Goal: Information Seeking & Learning: Compare options

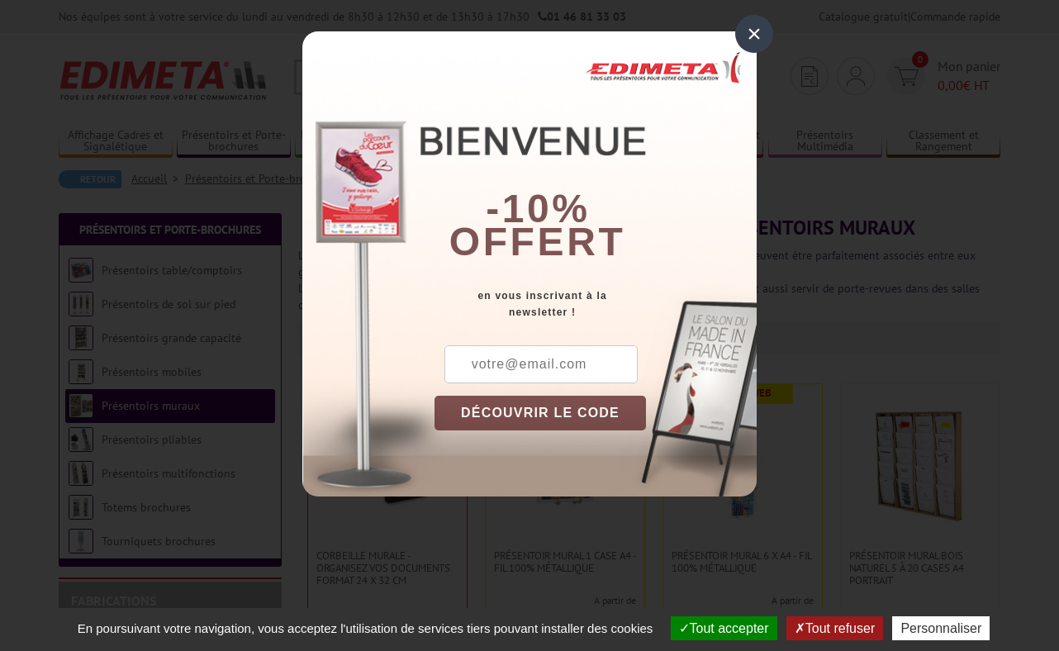
click at [744, 38] on div "×" at bounding box center [754, 34] width 38 height 38
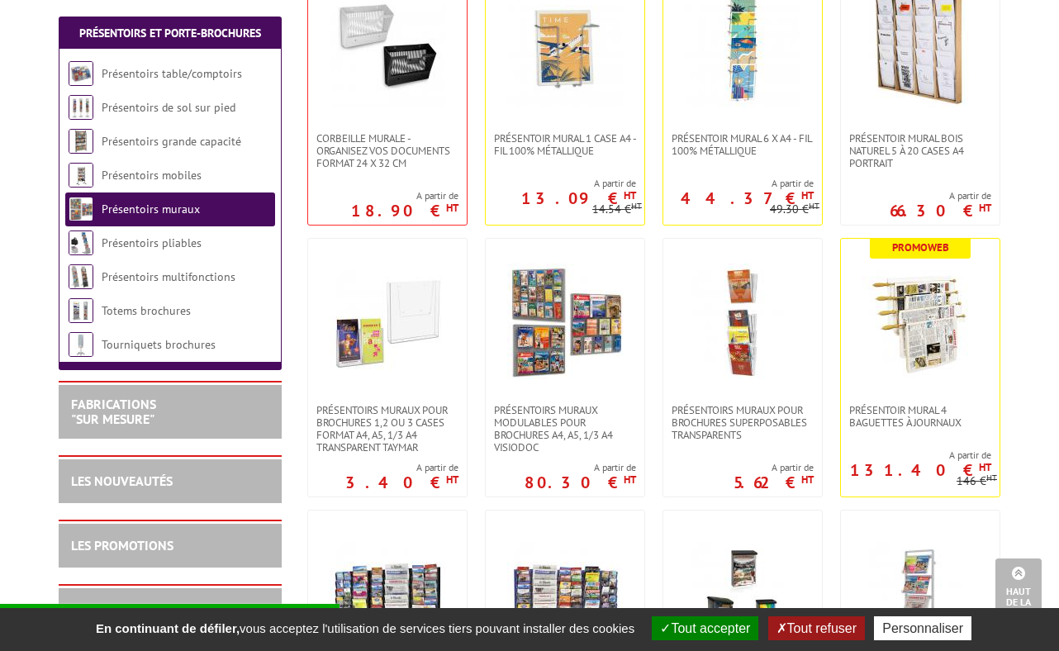
scroll to position [685, 0]
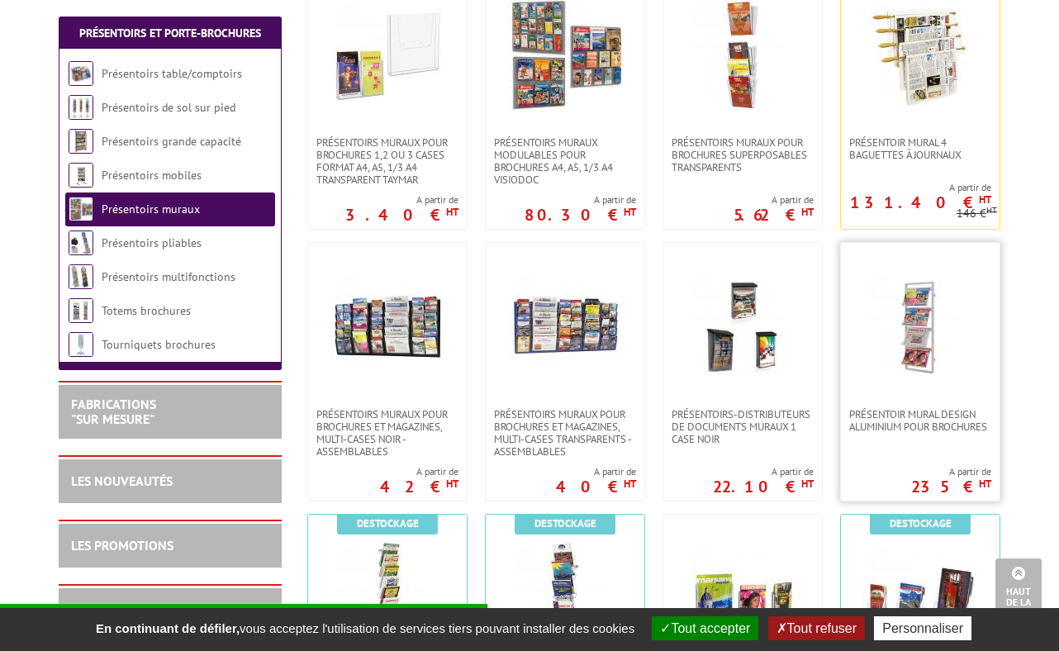
click at [924, 293] on img at bounding box center [921, 326] width 116 height 116
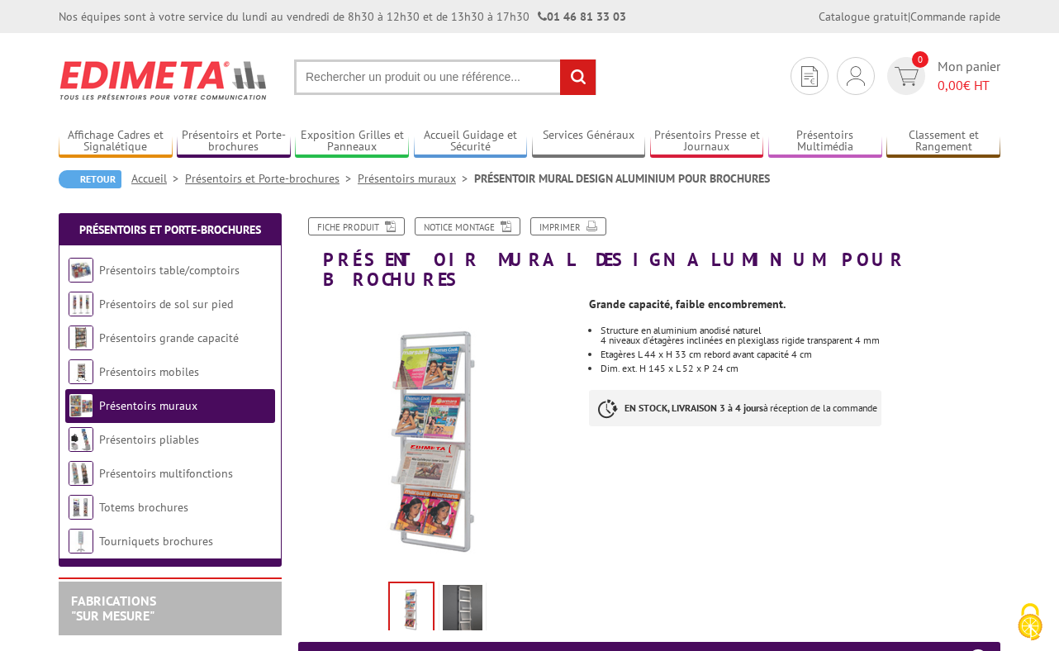
click at [461, 585] on img at bounding box center [463, 610] width 40 height 51
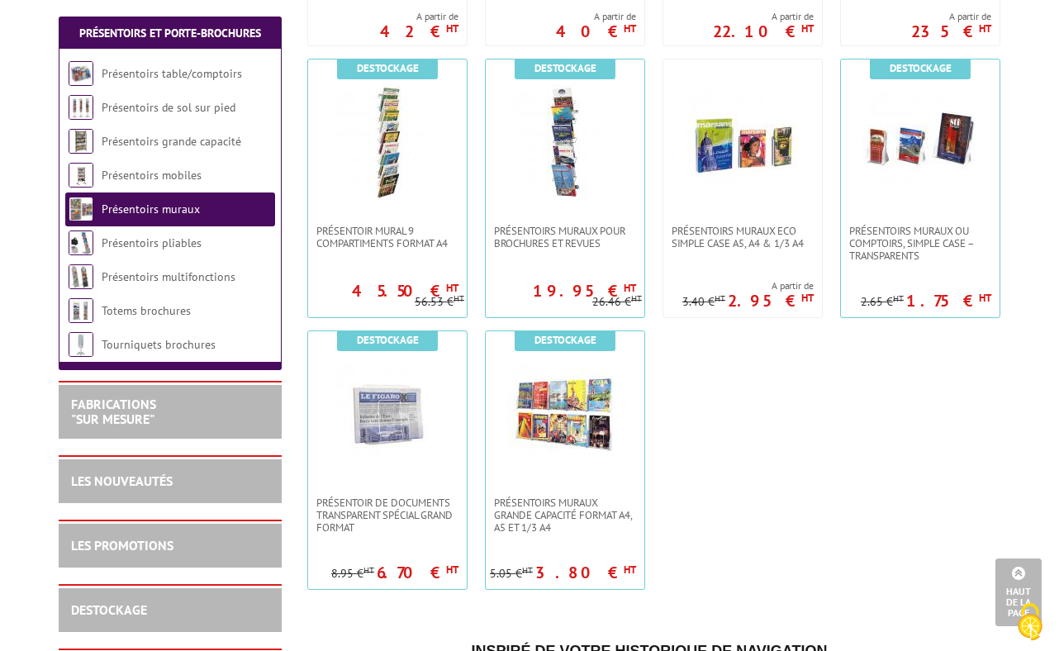
scroll to position [1212, 0]
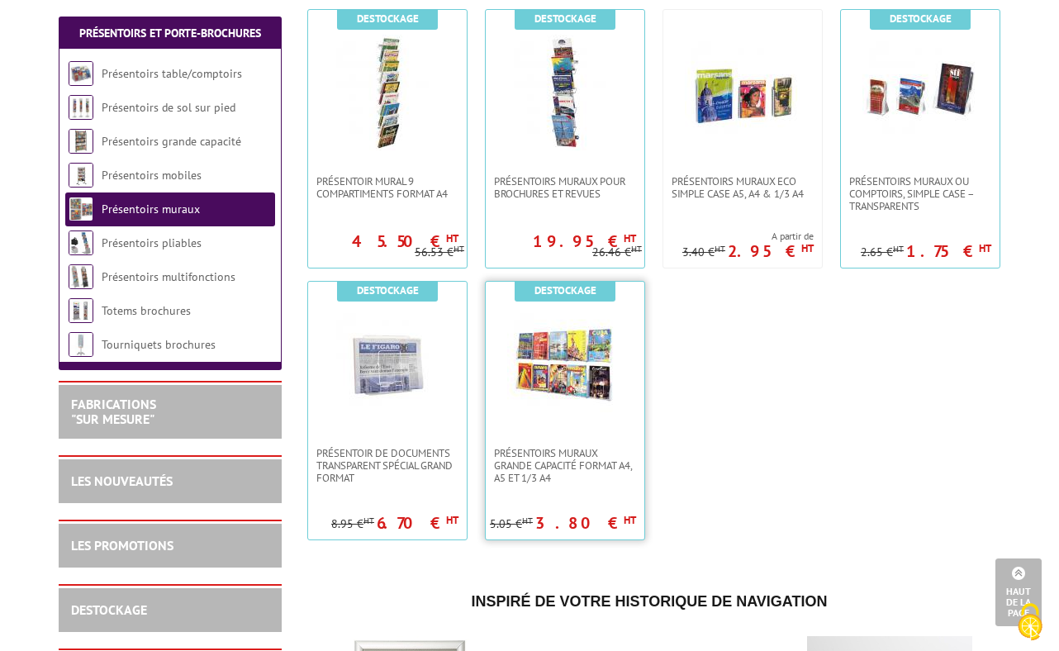
click at [527, 369] on img at bounding box center [565, 365] width 116 height 116
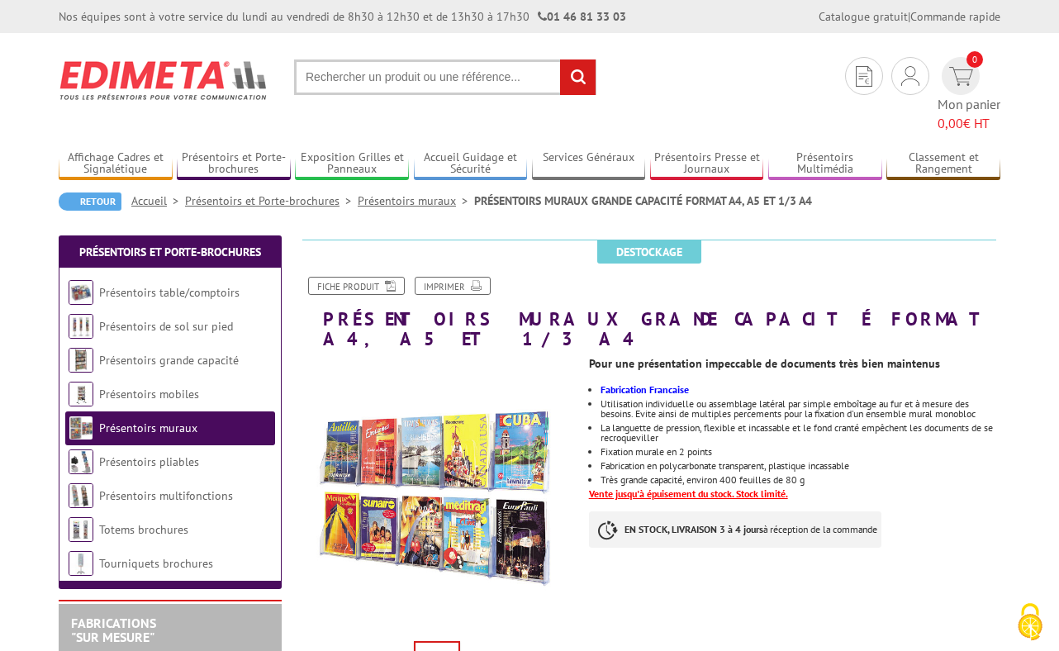
click at [475, 440] on img at bounding box center [437, 496] width 278 height 278
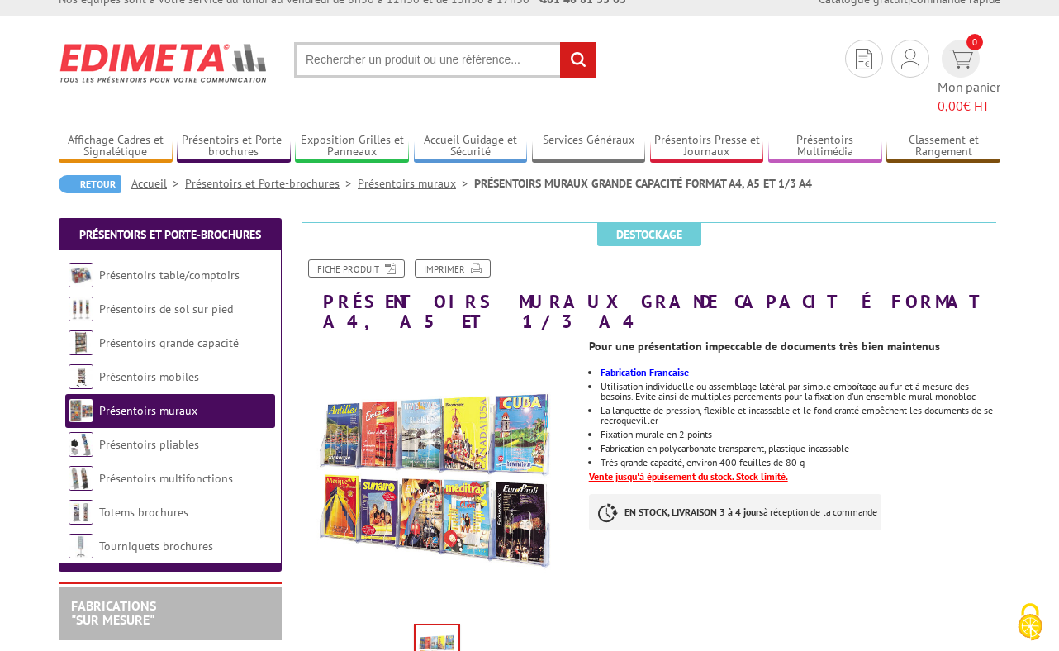
scroll to position [16, 0]
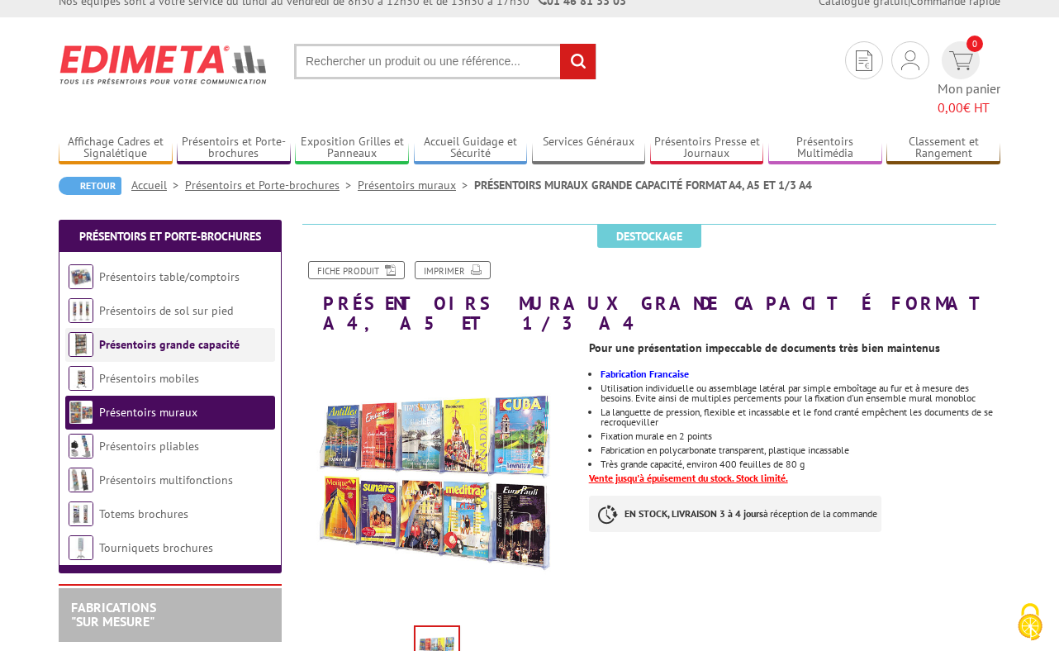
click at [205, 337] on link "Présentoirs grande capacité" at bounding box center [169, 344] width 140 height 15
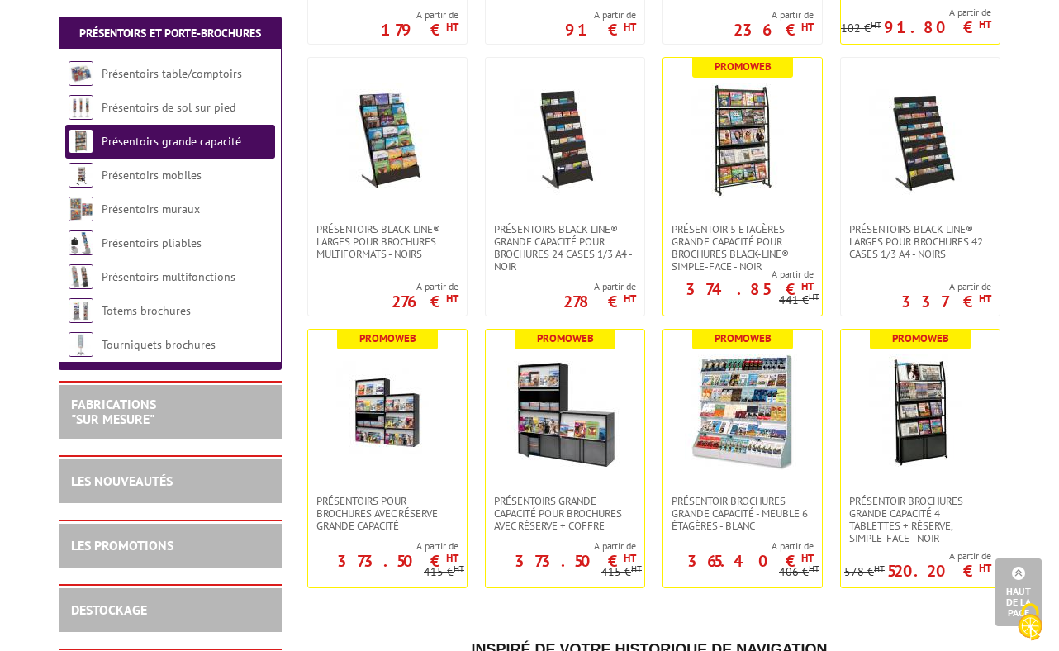
scroll to position [640, 0]
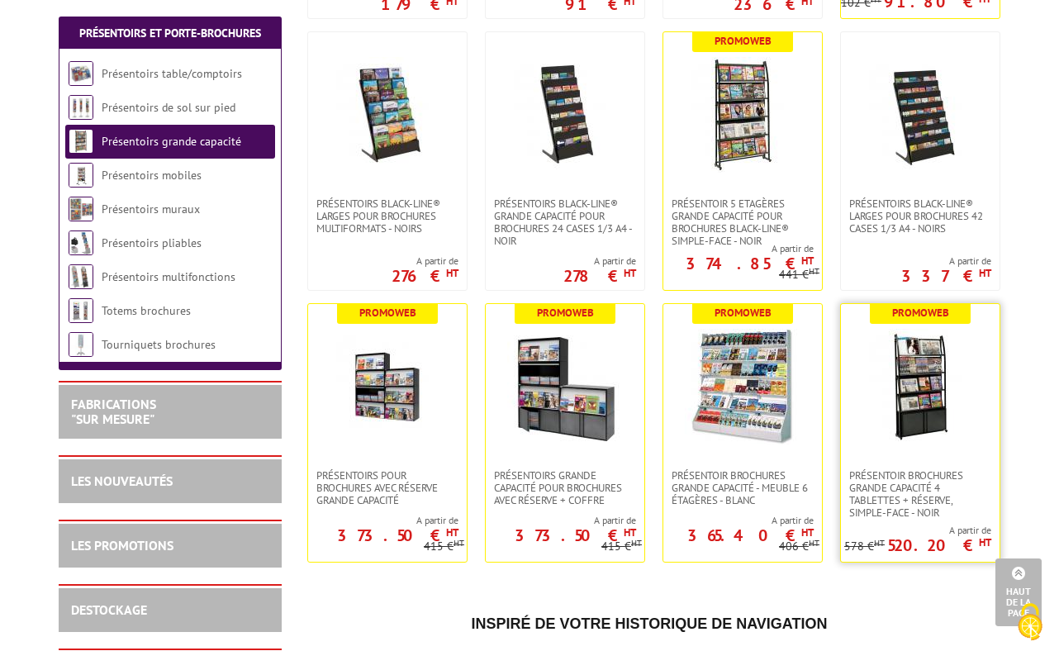
click at [902, 401] on img at bounding box center [921, 387] width 116 height 116
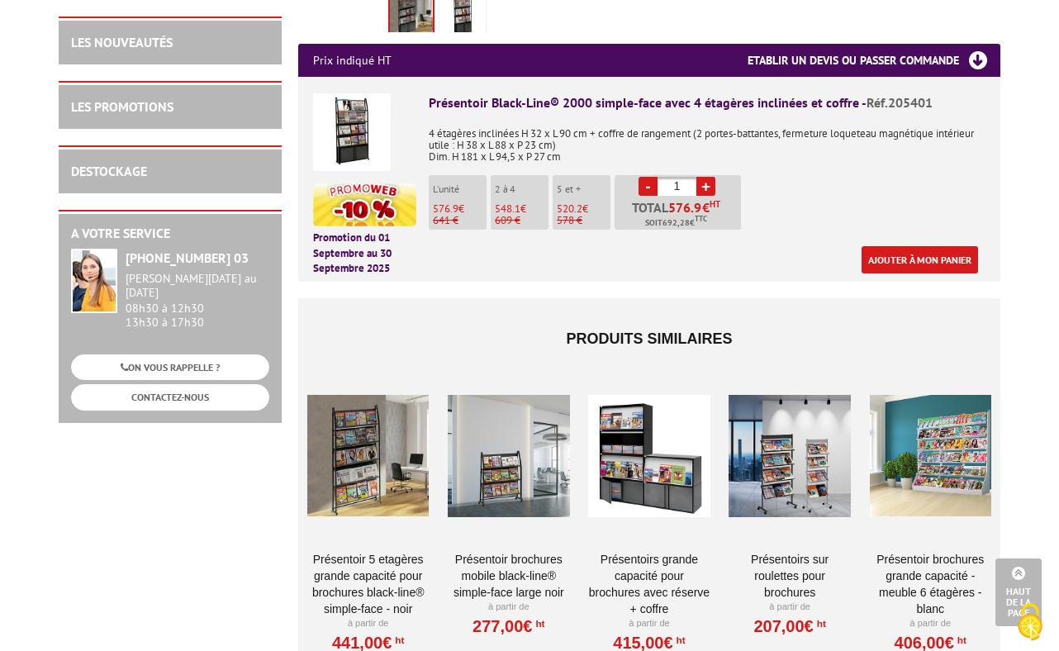
scroll to position [665, 0]
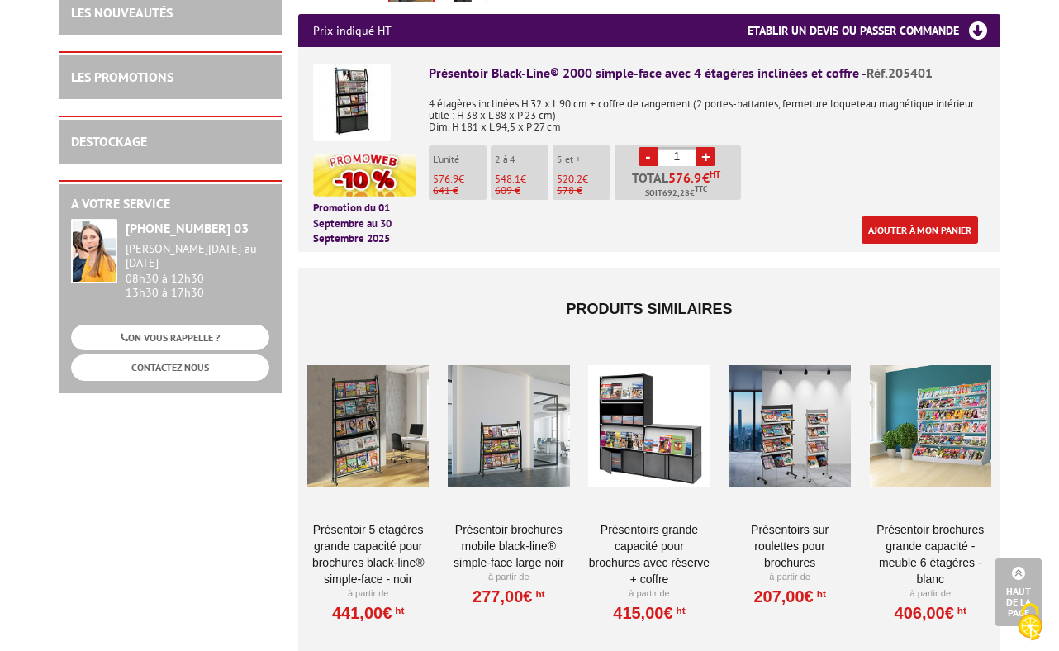
click at [355, 449] on div at bounding box center [367, 426] width 121 height 165
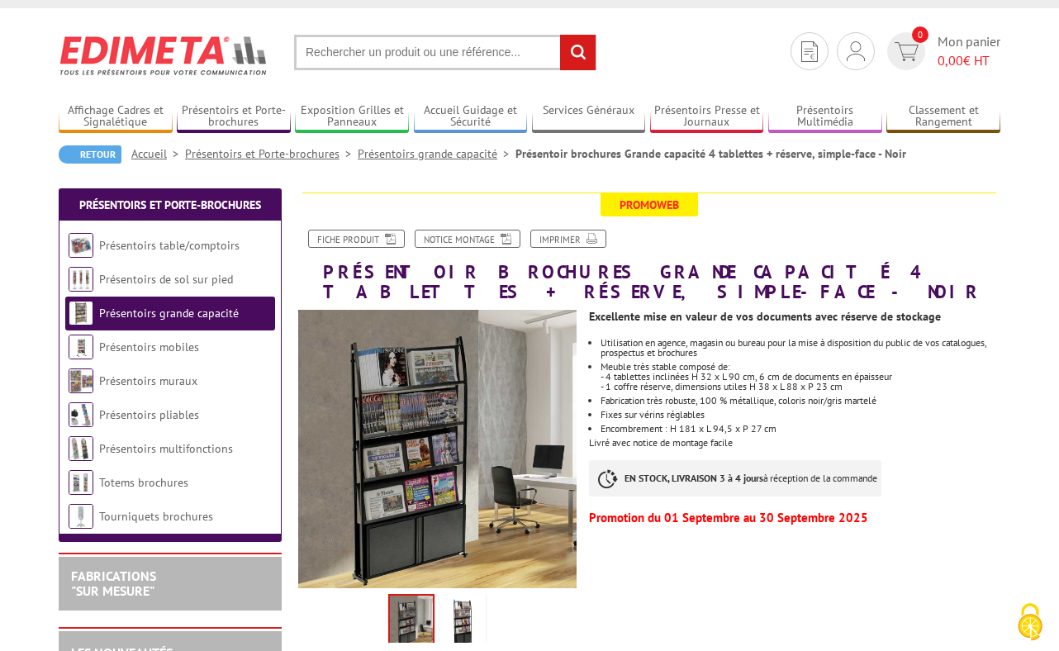
scroll to position [18, 0]
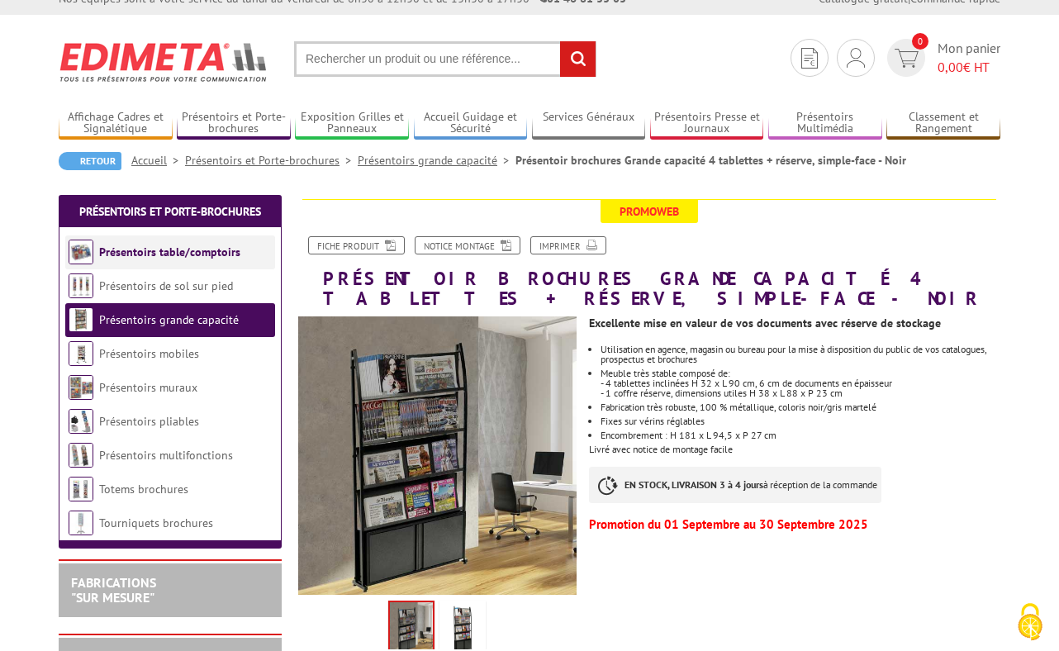
click at [222, 247] on link "Présentoirs table/comptoirs" at bounding box center [169, 252] width 141 height 15
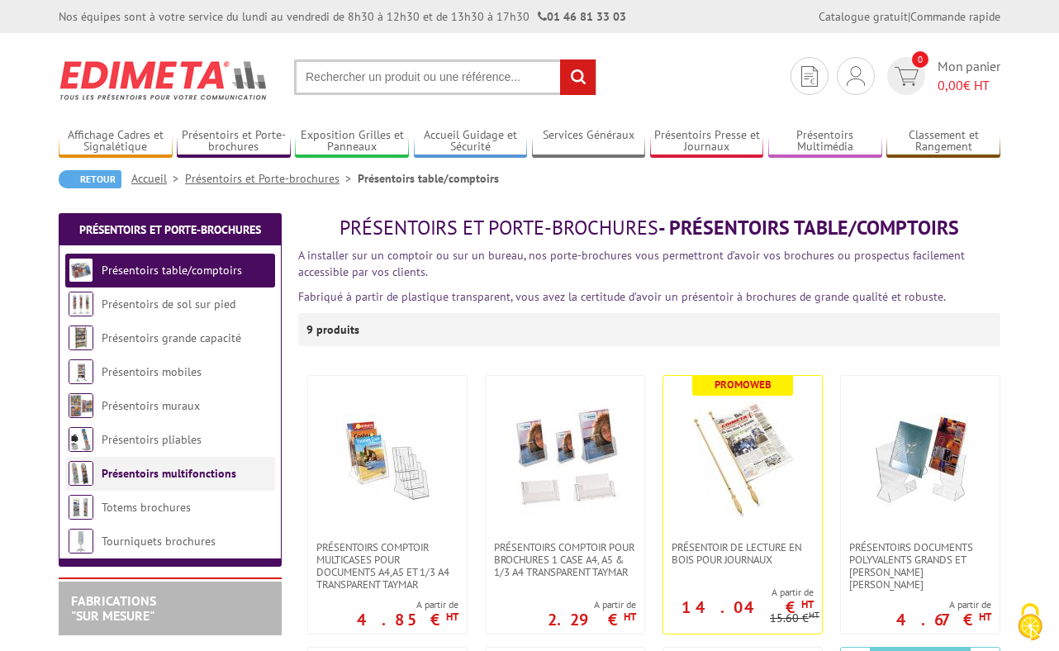
click at [159, 471] on link "Présentoirs multifonctions" at bounding box center [169, 473] width 135 height 15
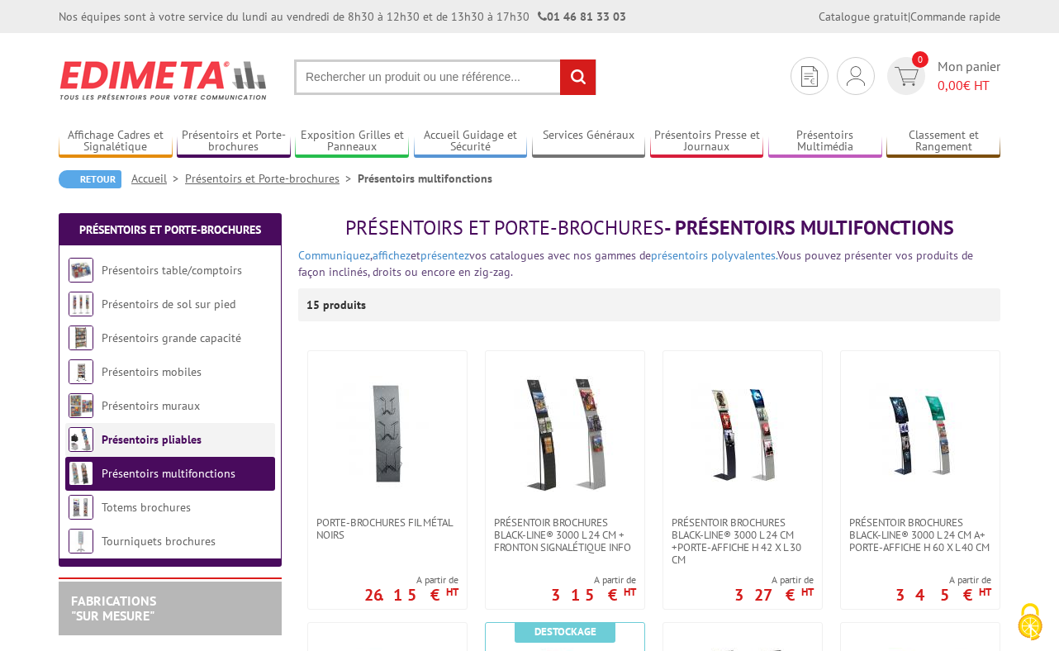
click at [155, 434] on link "Présentoirs pliables" at bounding box center [152, 439] width 100 height 15
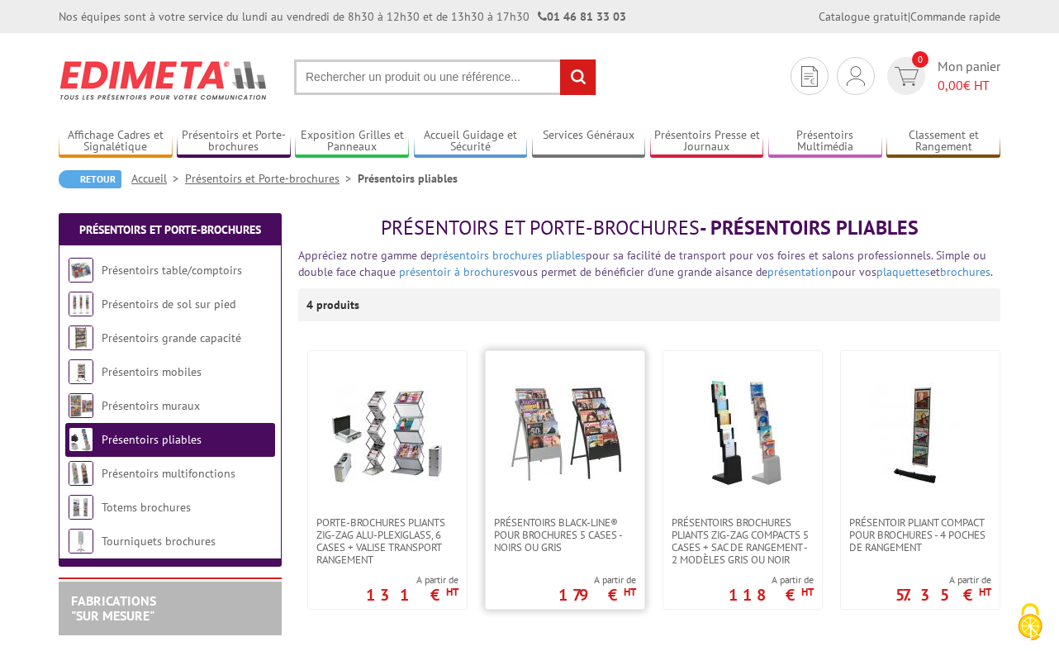
click at [632, 458] on link at bounding box center [565, 433] width 159 height 165
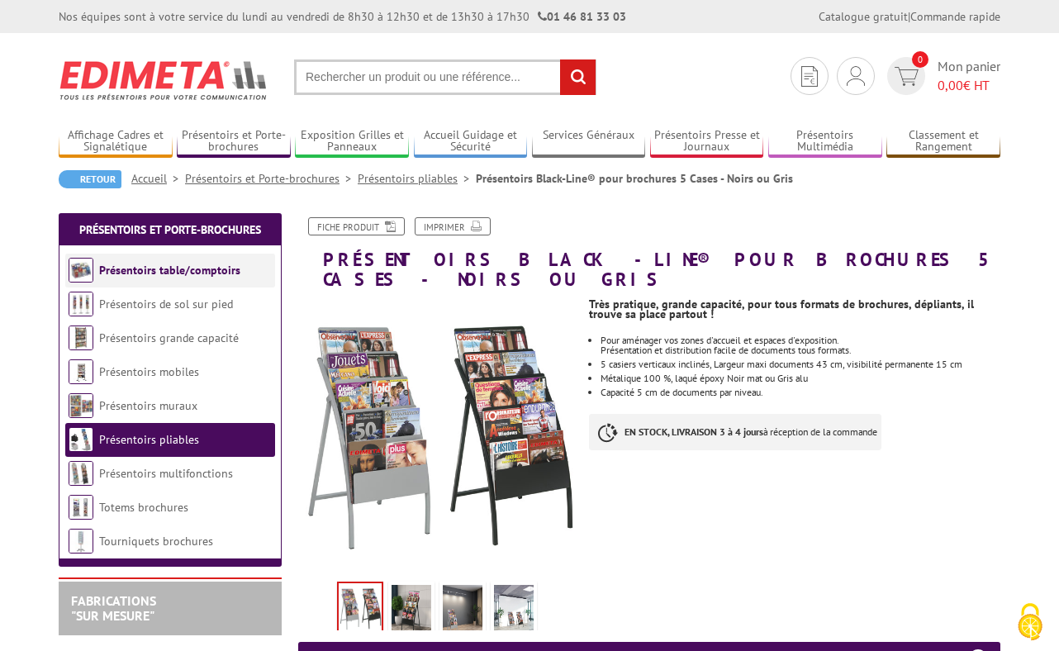
click at [143, 260] on li "Présentoirs table/comptoirs" at bounding box center [170, 271] width 210 height 34
click at [142, 269] on link "Présentoirs table/comptoirs" at bounding box center [169, 270] width 141 height 15
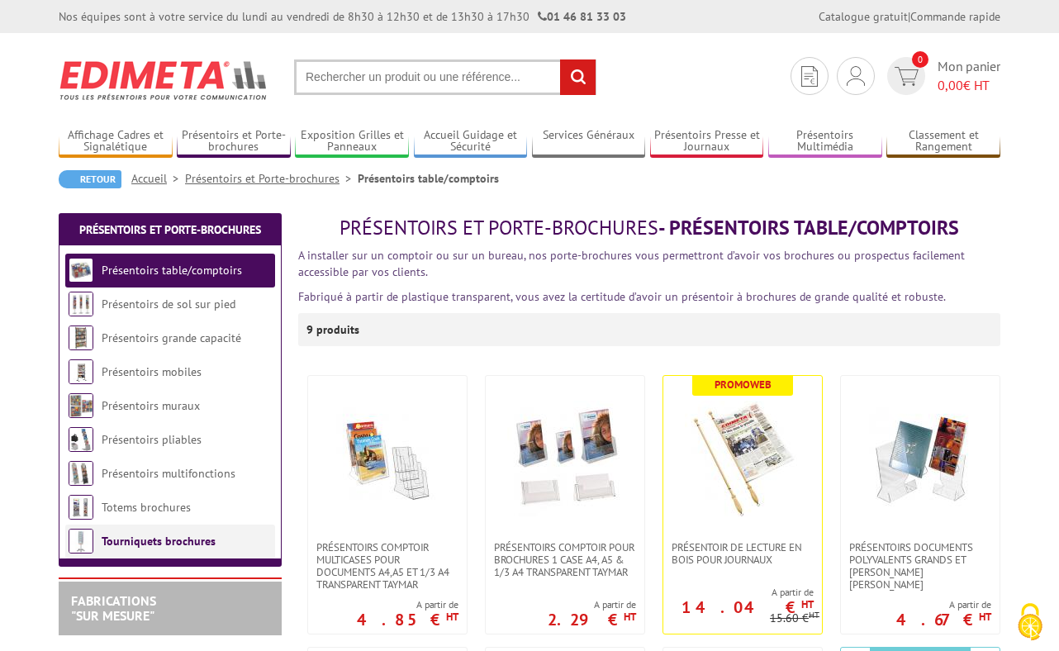
click at [121, 543] on link "Tourniquets brochures" at bounding box center [159, 541] width 114 height 15
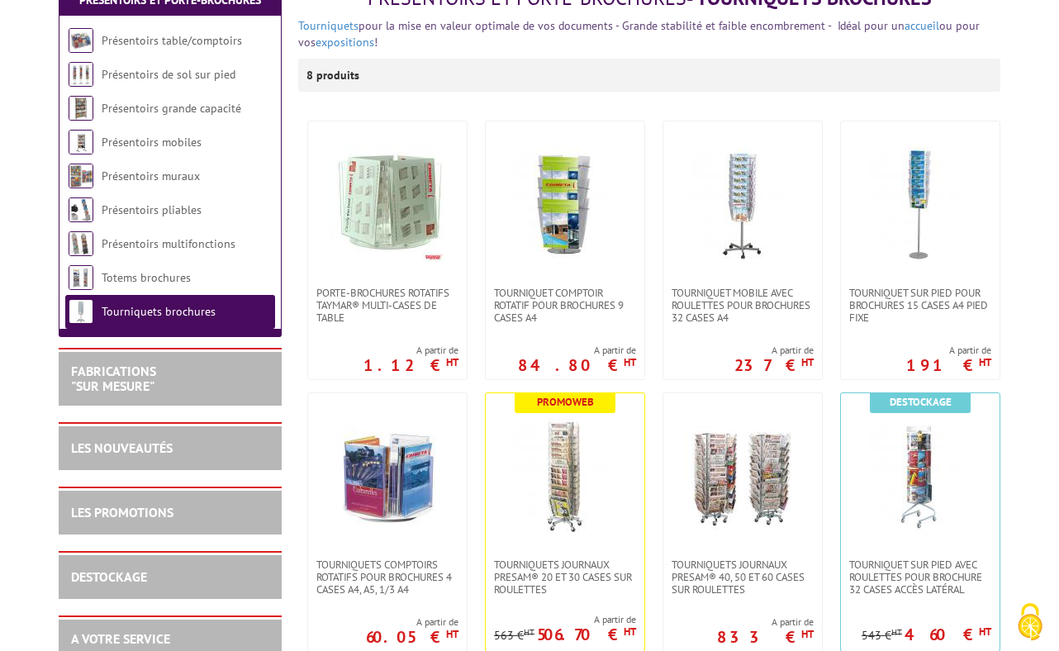
scroll to position [309, 0]
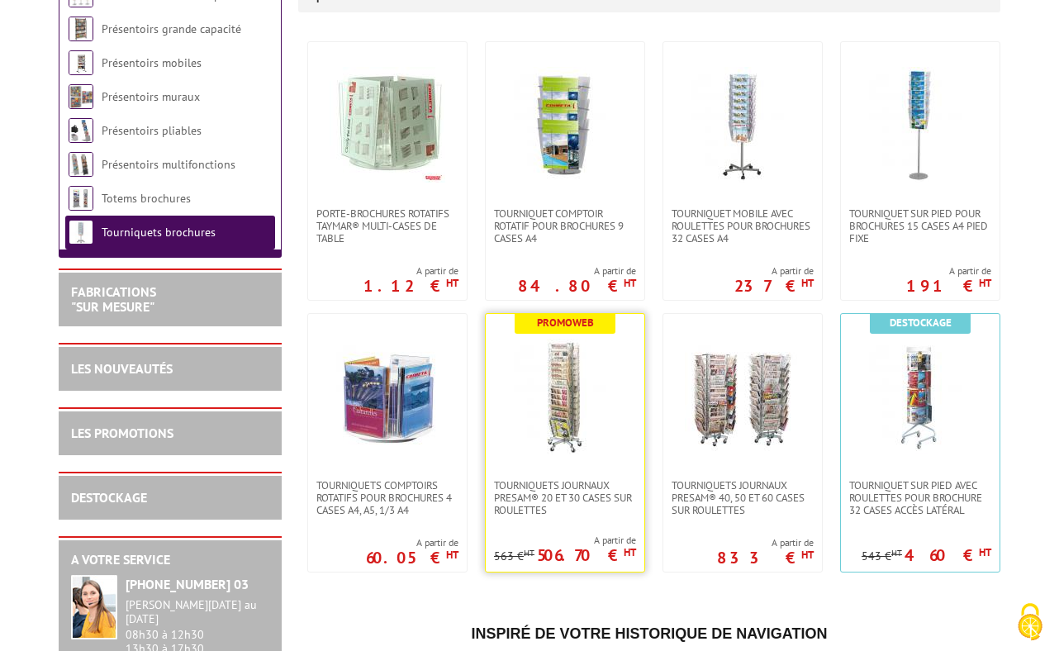
click at [611, 362] on img at bounding box center [565, 397] width 116 height 116
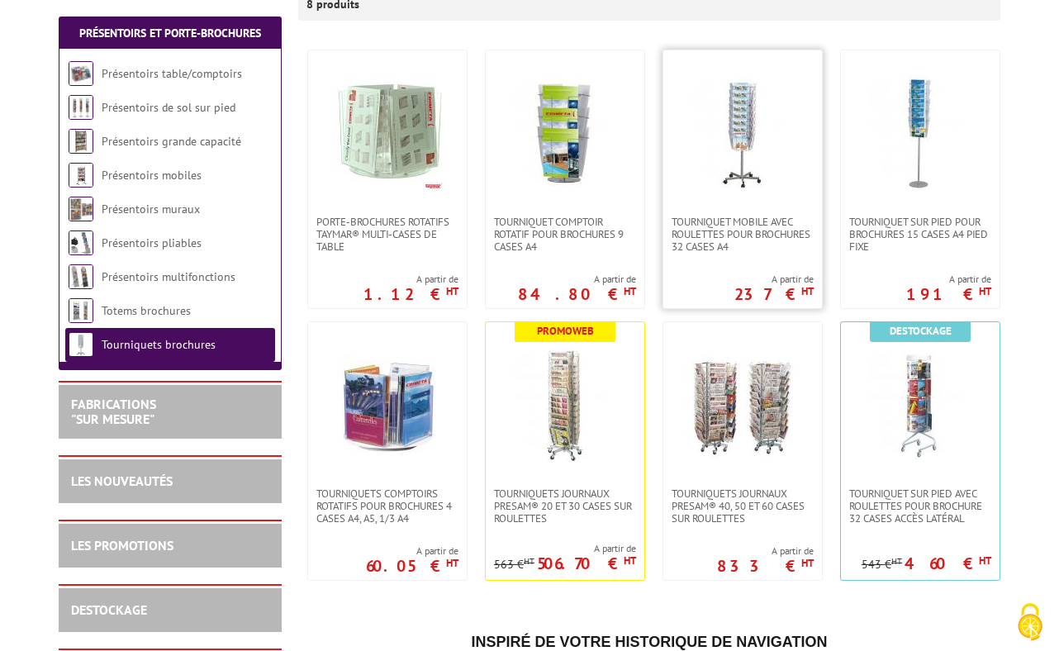
click at [758, 158] on img at bounding box center [743, 133] width 116 height 116
